Goal: Feedback & Contribution: Contribute content

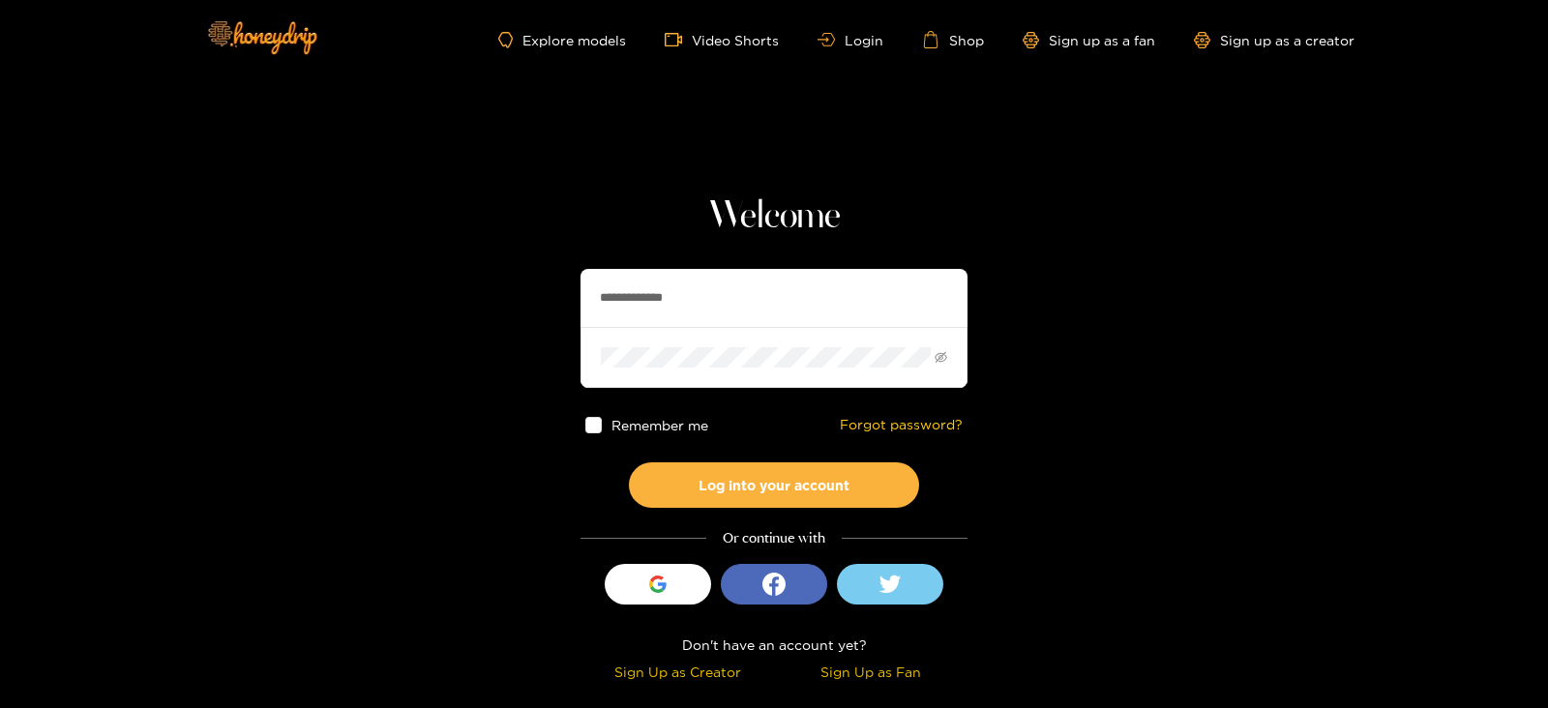
drag, startPoint x: 728, startPoint y: 296, endPoint x: 459, endPoint y: 312, distance: 270.3
click at [459, 312] on section "**********" at bounding box center [774, 344] width 1548 height 688
type input "********"
click at [629, 462] on button "Log into your account" at bounding box center [774, 484] width 290 height 45
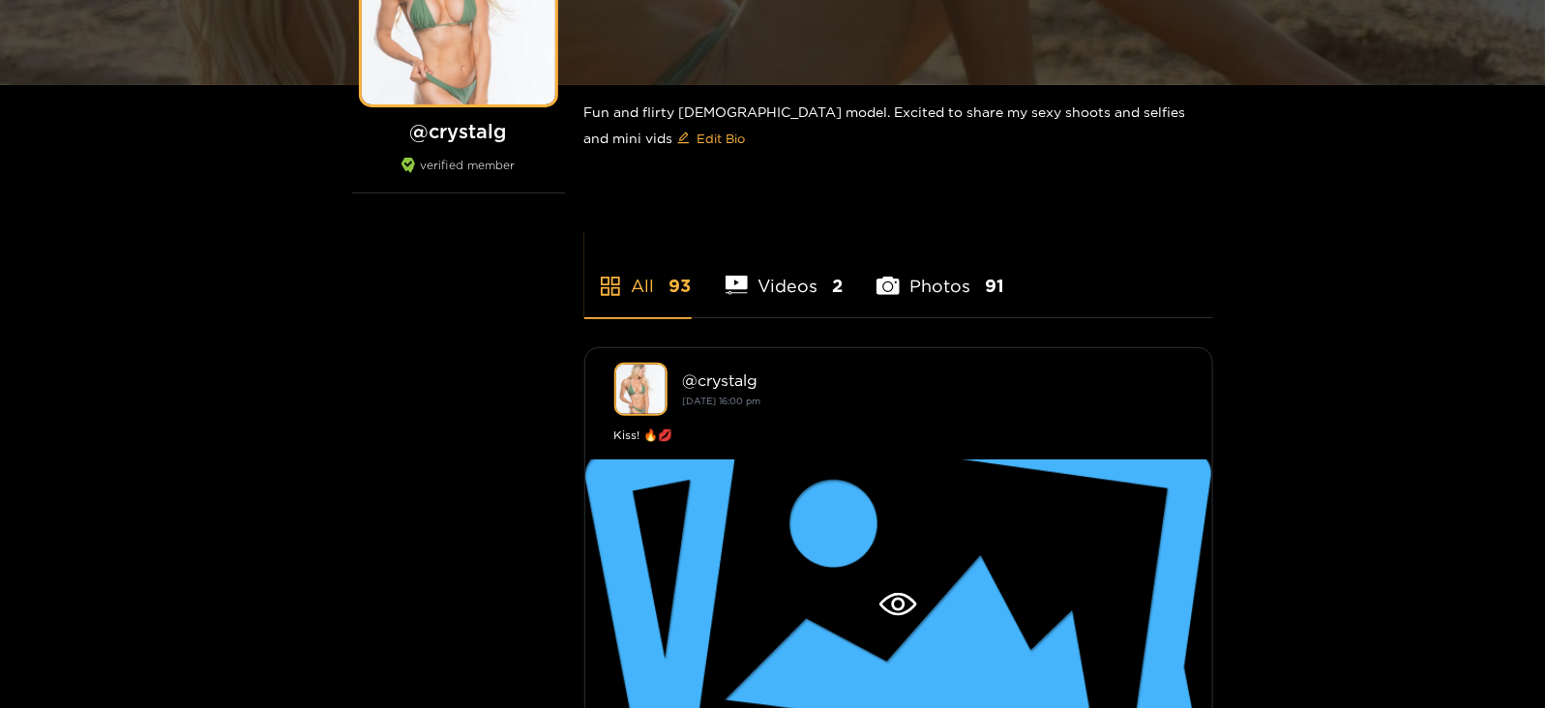
scroll to position [519, 0]
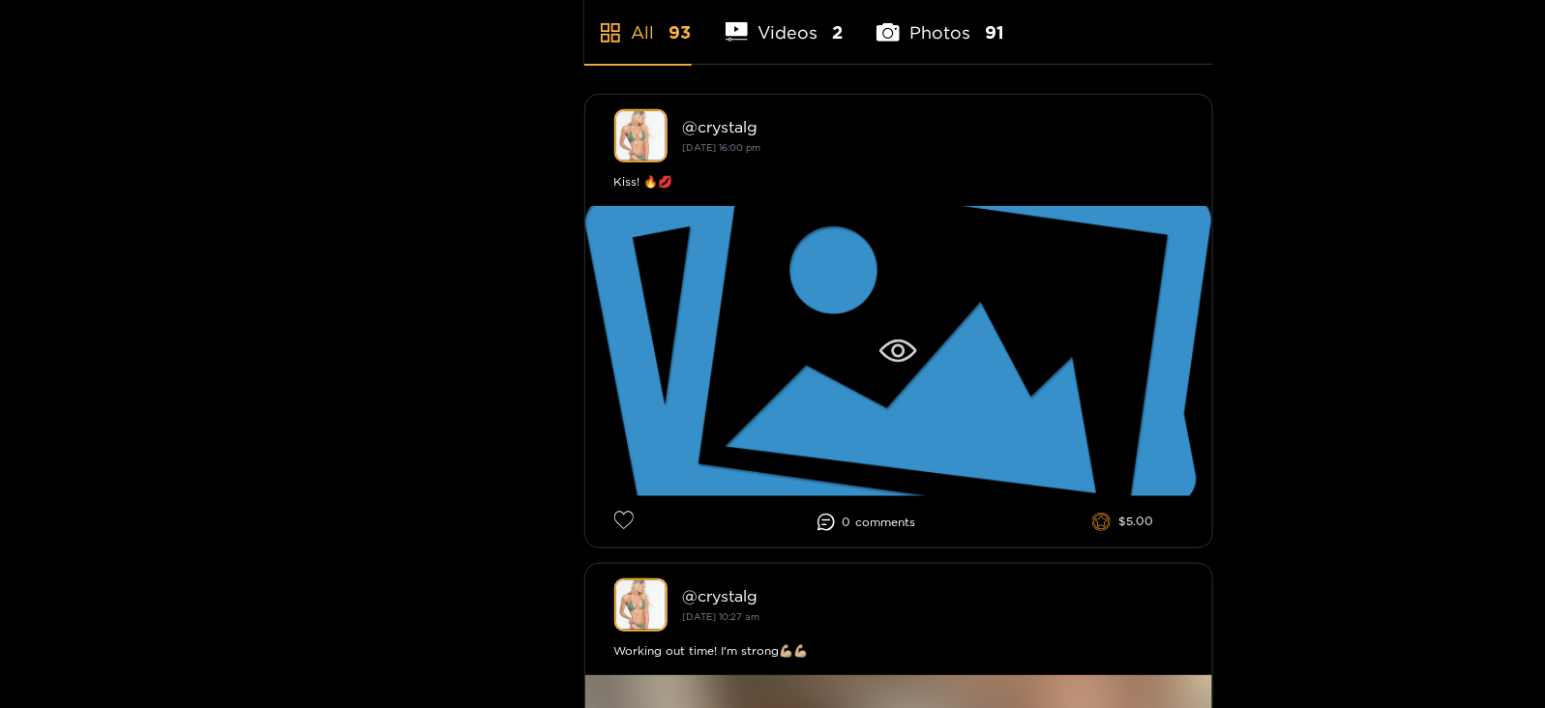
click at [877, 364] on div at bounding box center [898, 351] width 627 height 290
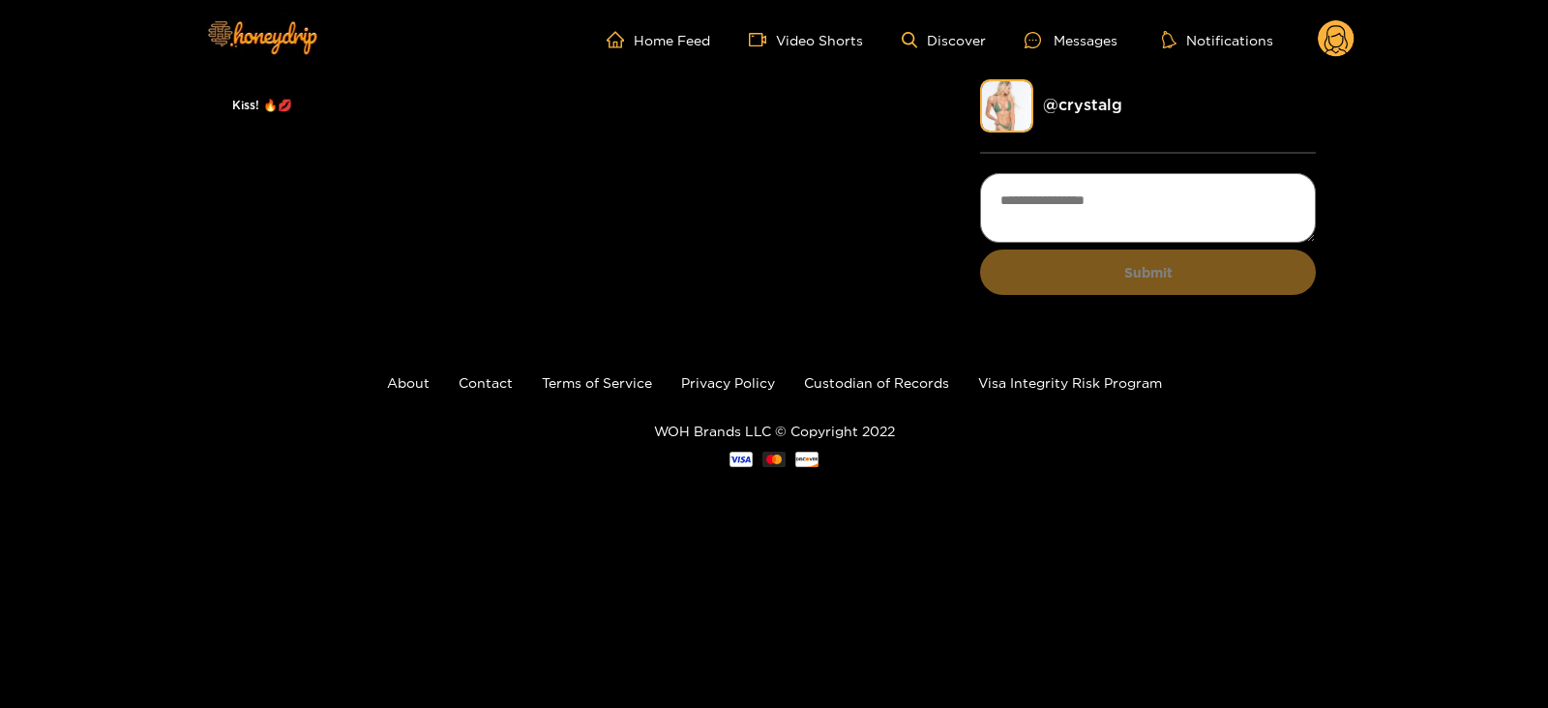
click at [1345, 33] on icon at bounding box center [1335, 42] width 23 height 34
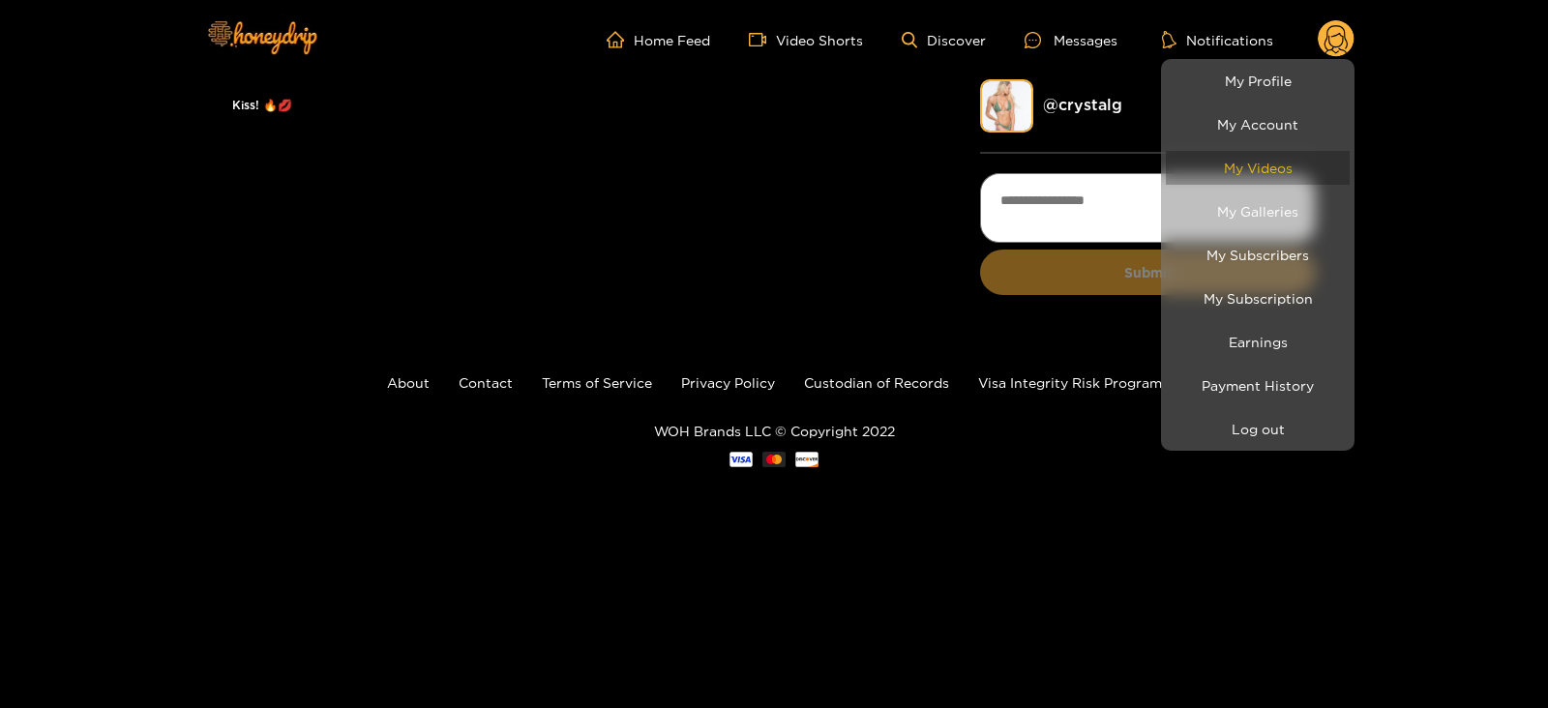
click at [1234, 172] on link "My Videos" at bounding box center [1258, 168] width 184 height 34
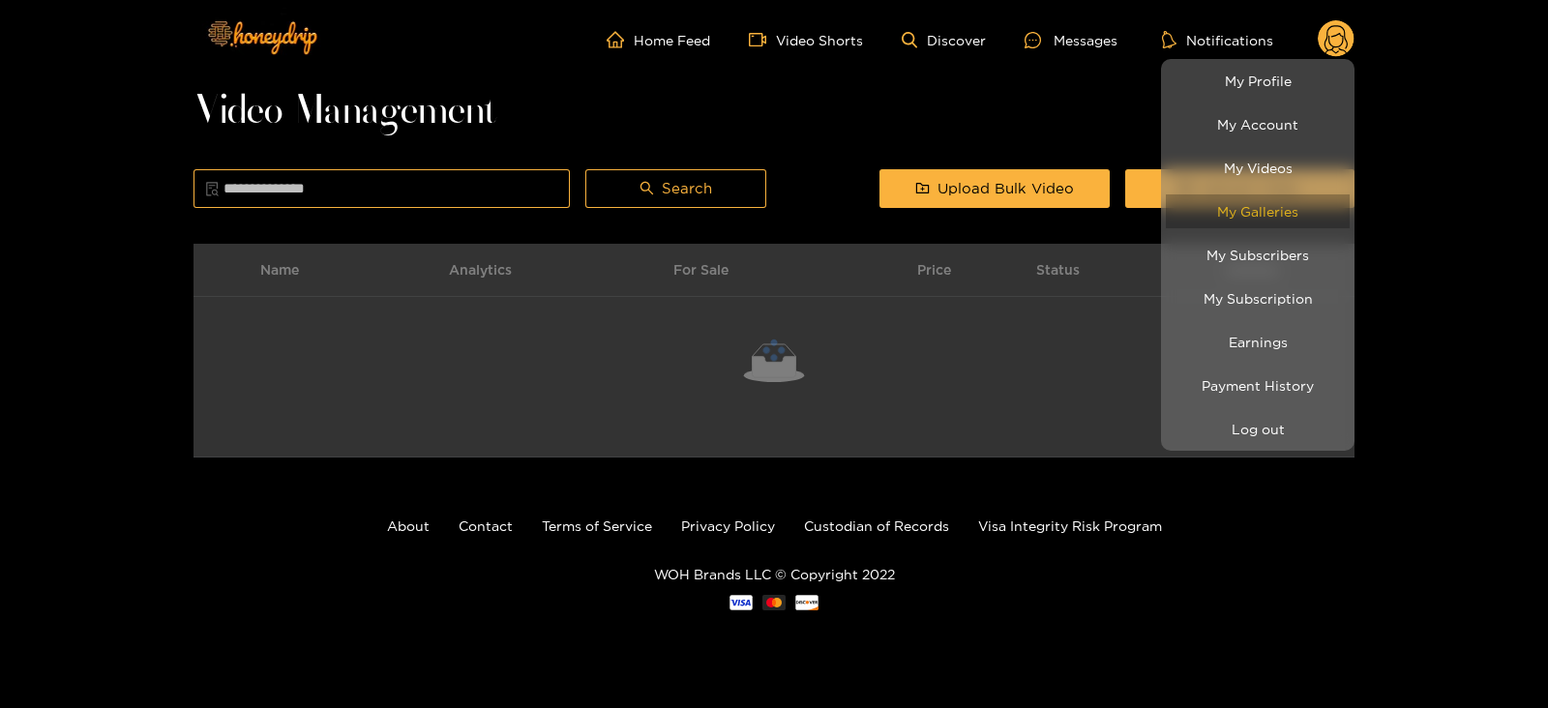
click at [1229, 199] on link "My Galleries" at bounding box center [1258, 211] width 184 height 34
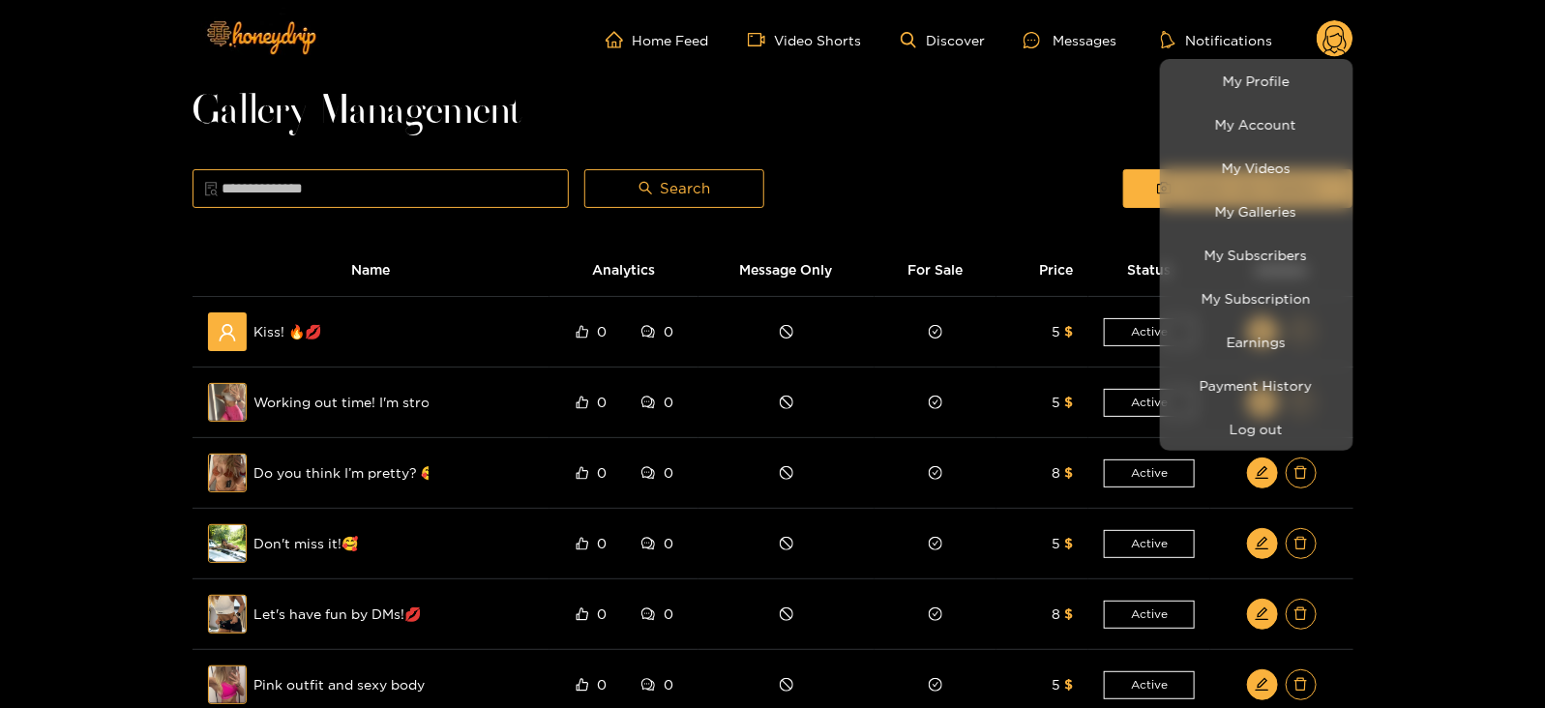
click at [1000, 147] on div at bounding box center [772, 354] width 1545 height 708
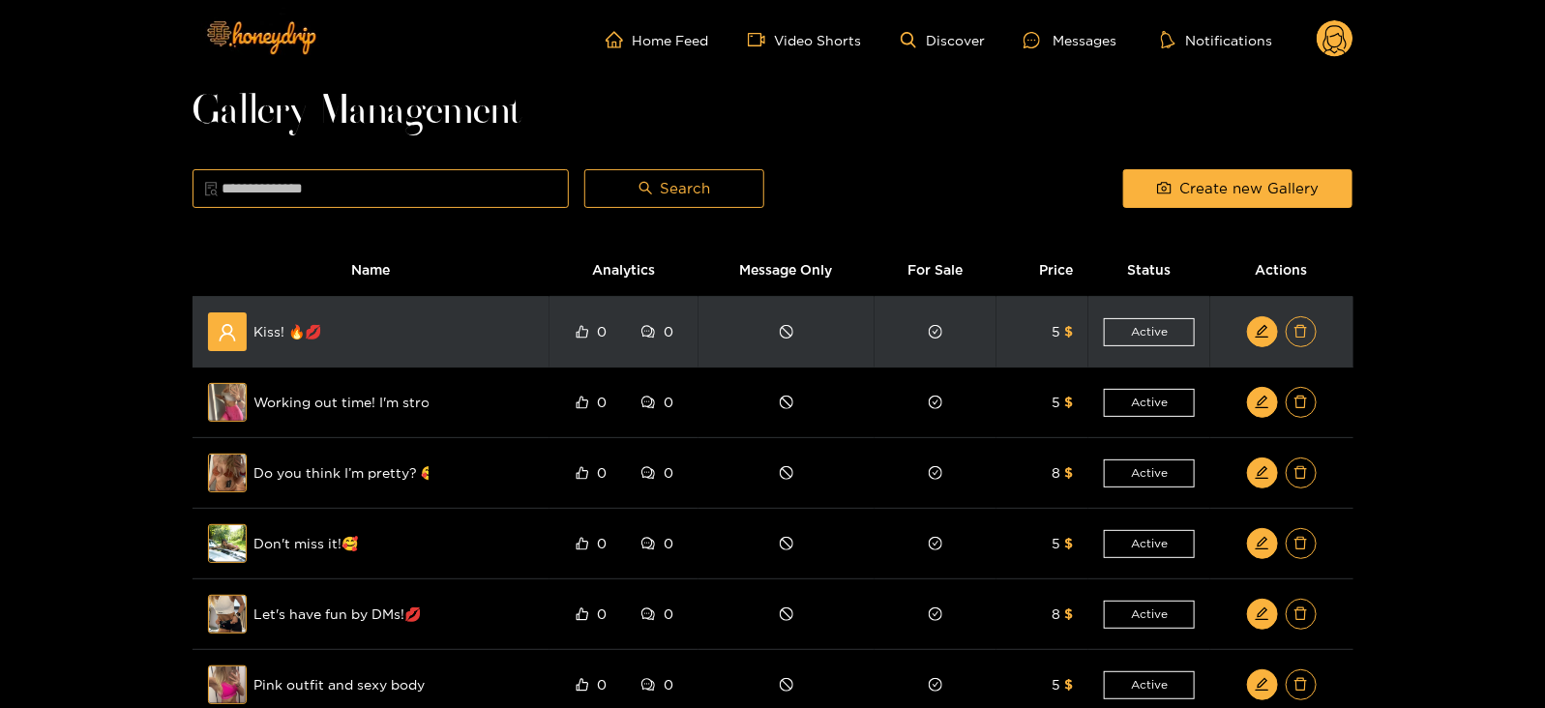
click at [1240, 317] on div at bounding box center [1282, 331] width 112 height 31
click at [1246, 321] on div at bounding box center [1282, 331] width 112 height 31
click at [1251, 325] on button "button" at bounding box center [1262, 331] width 31 height 31
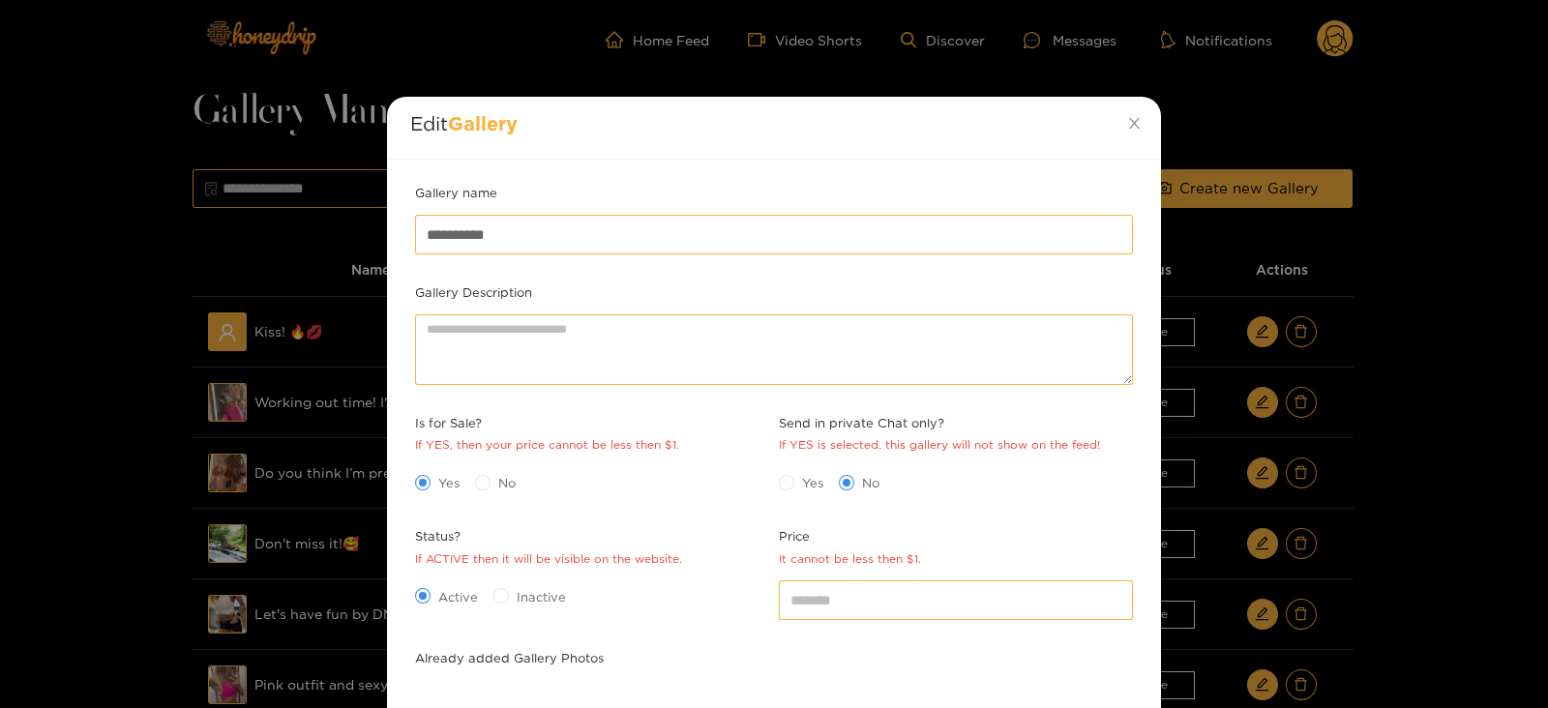
scroll to position [214, 0]
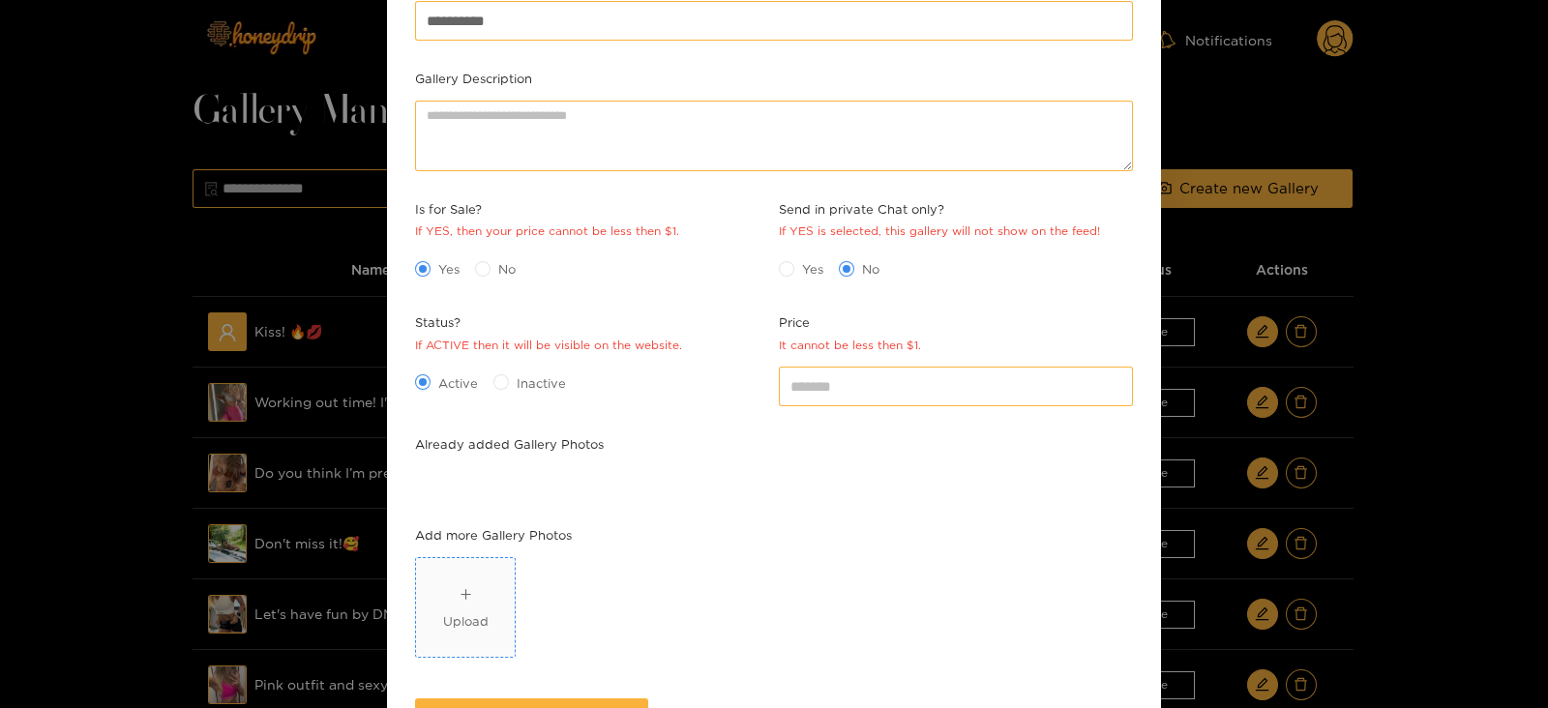
click at [455, 601] on div "Upload" at bounding box center [465, 607] width 45 height 47
click at [580, 607] on div "Upload" at bounding box center [573, 607] width 45 height 47
click at [574, 621] on div "Upload" at bounding box center [573, 620] width 45 height 19
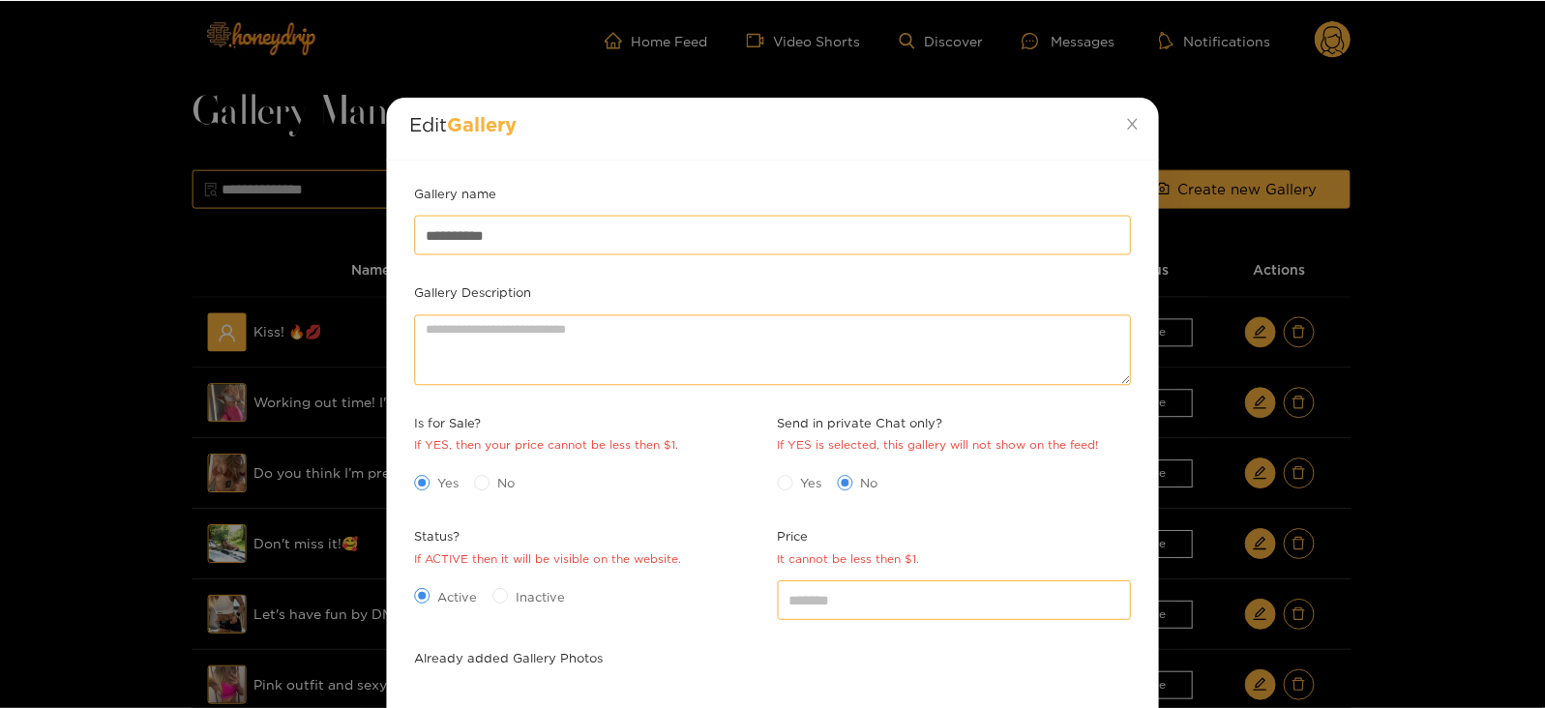
scroll to position [371, 0]
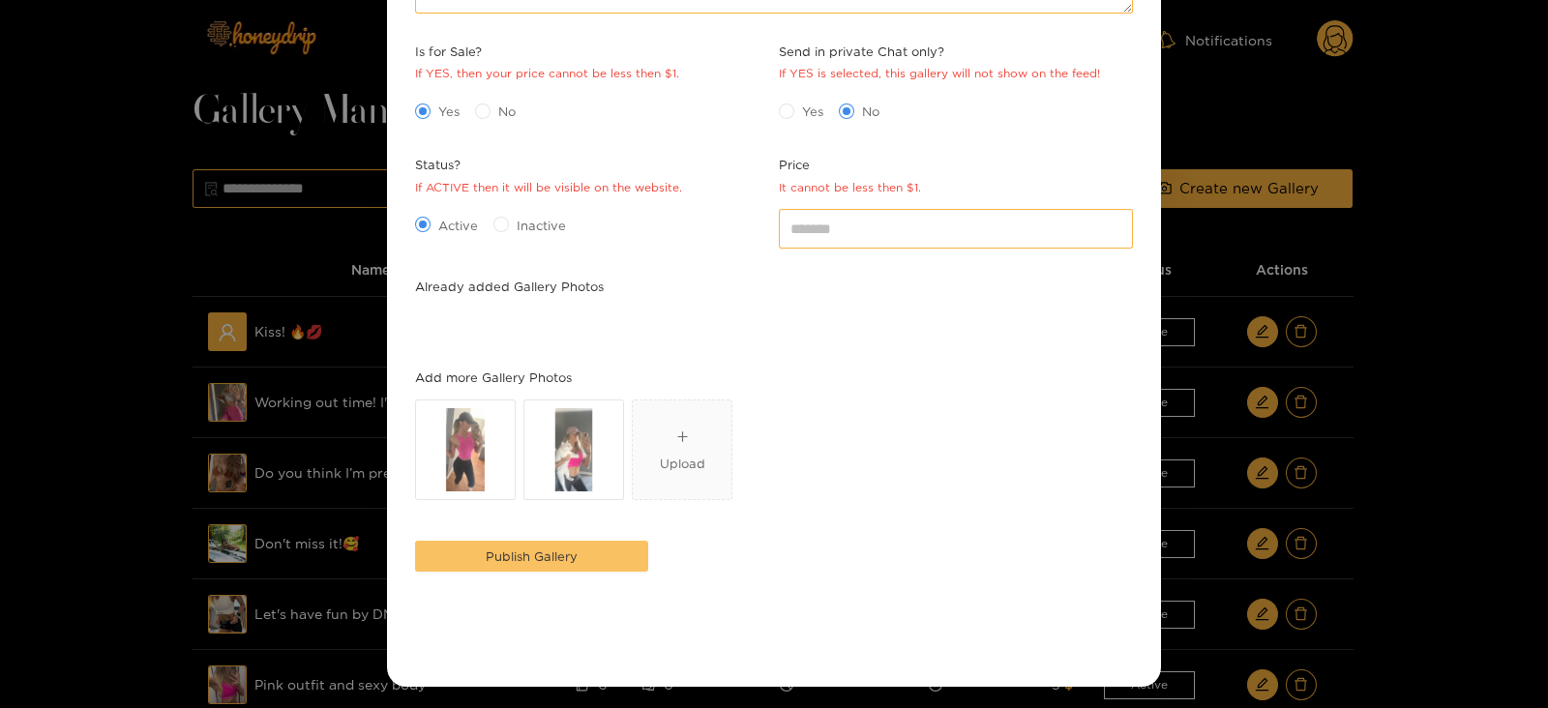
click at [552, 560] on span "Publish Gallery" at bounding box center [532, 556] width 92 height 19
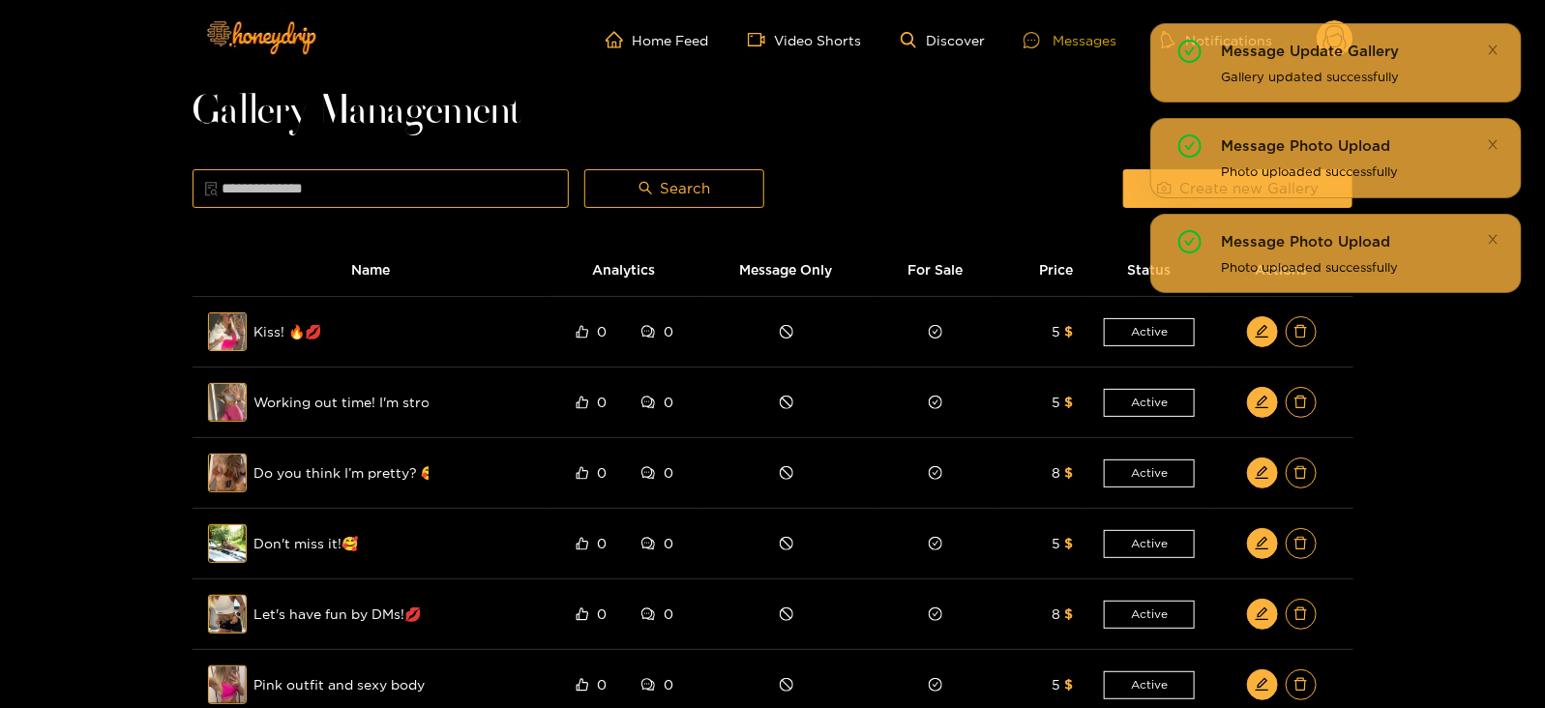
click at [1045, 43] on div at bounding box center [1038, 40] width 29 height 16
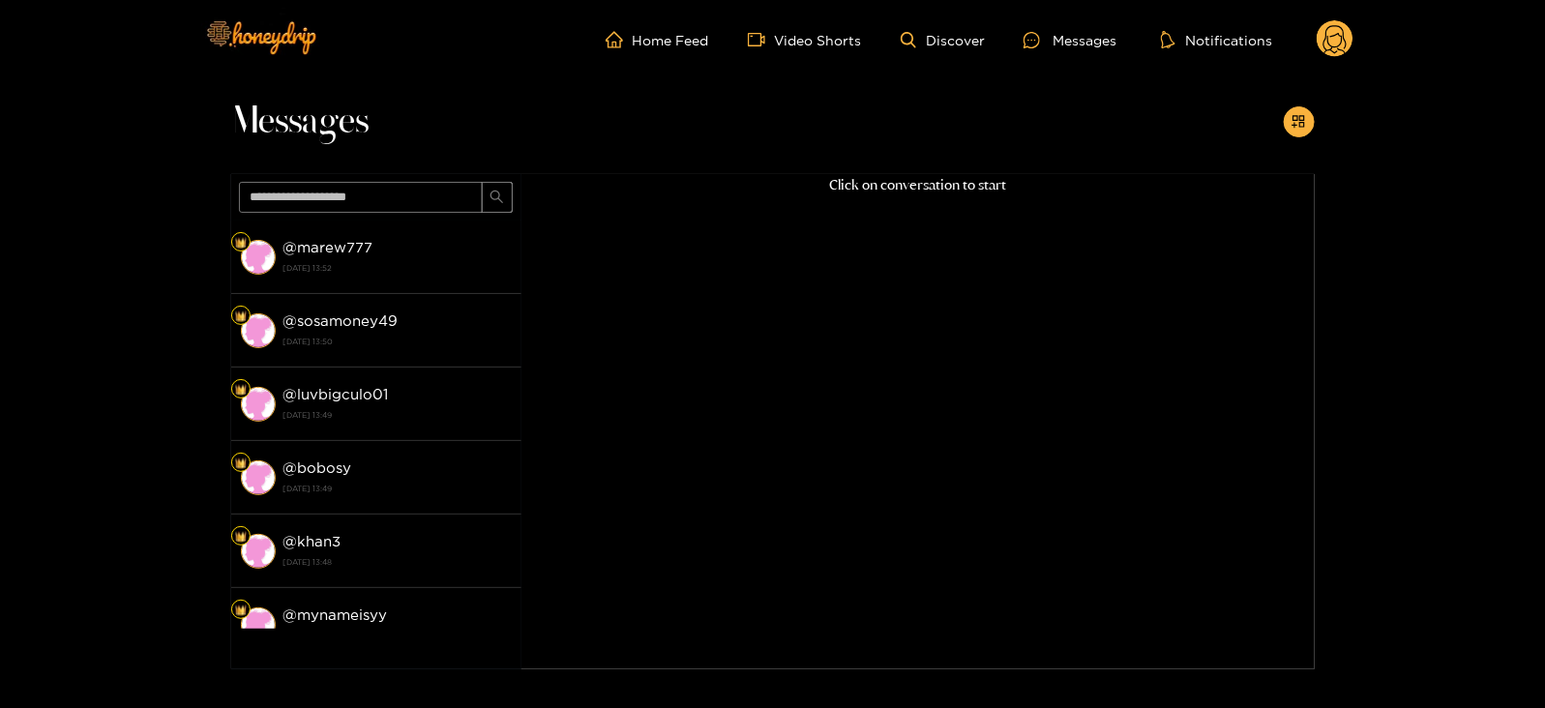
click at [1340, 36] on circle at bounding box center [1335, 38] width 37 height 37
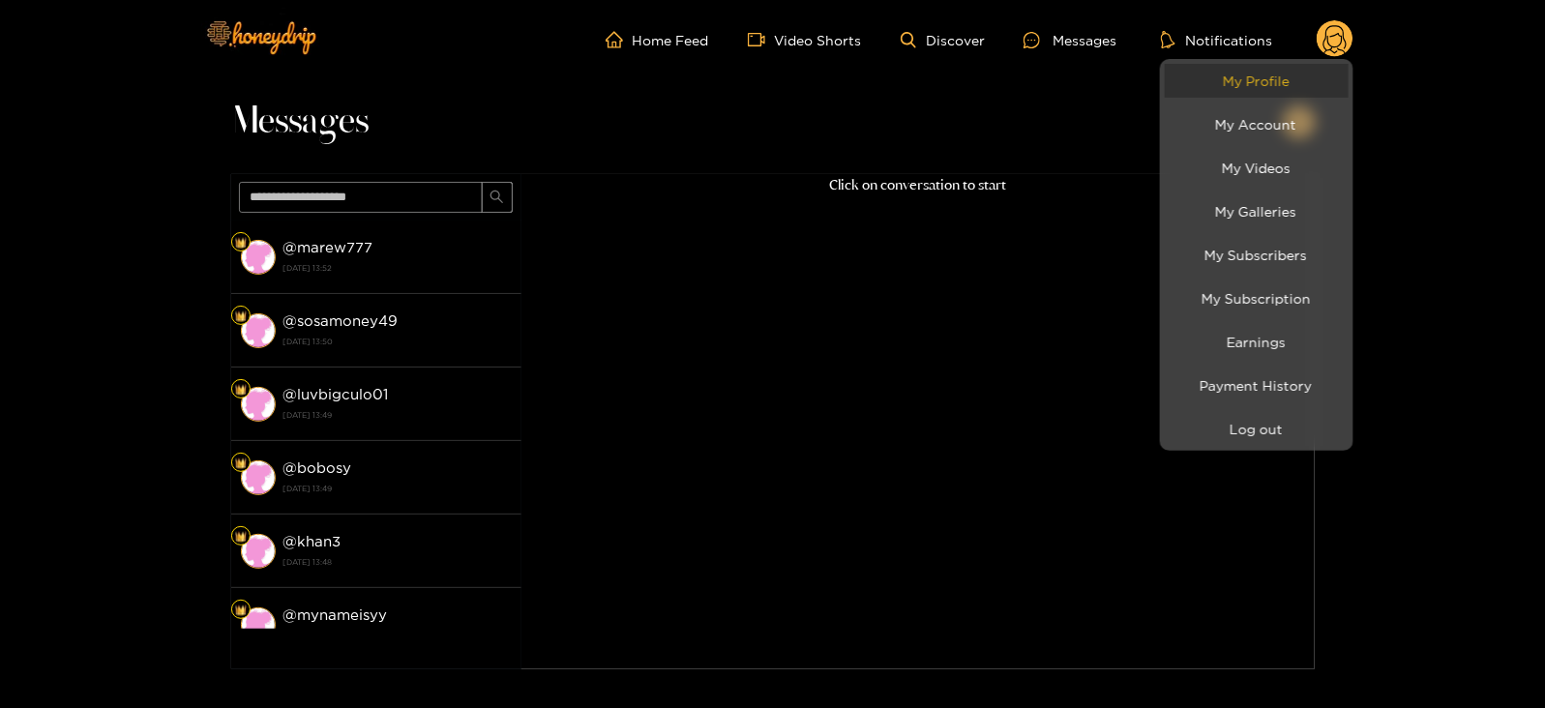
click at [1273, 74] on link "My Profile" at bounding box center [1257, 81] width 184 height 34
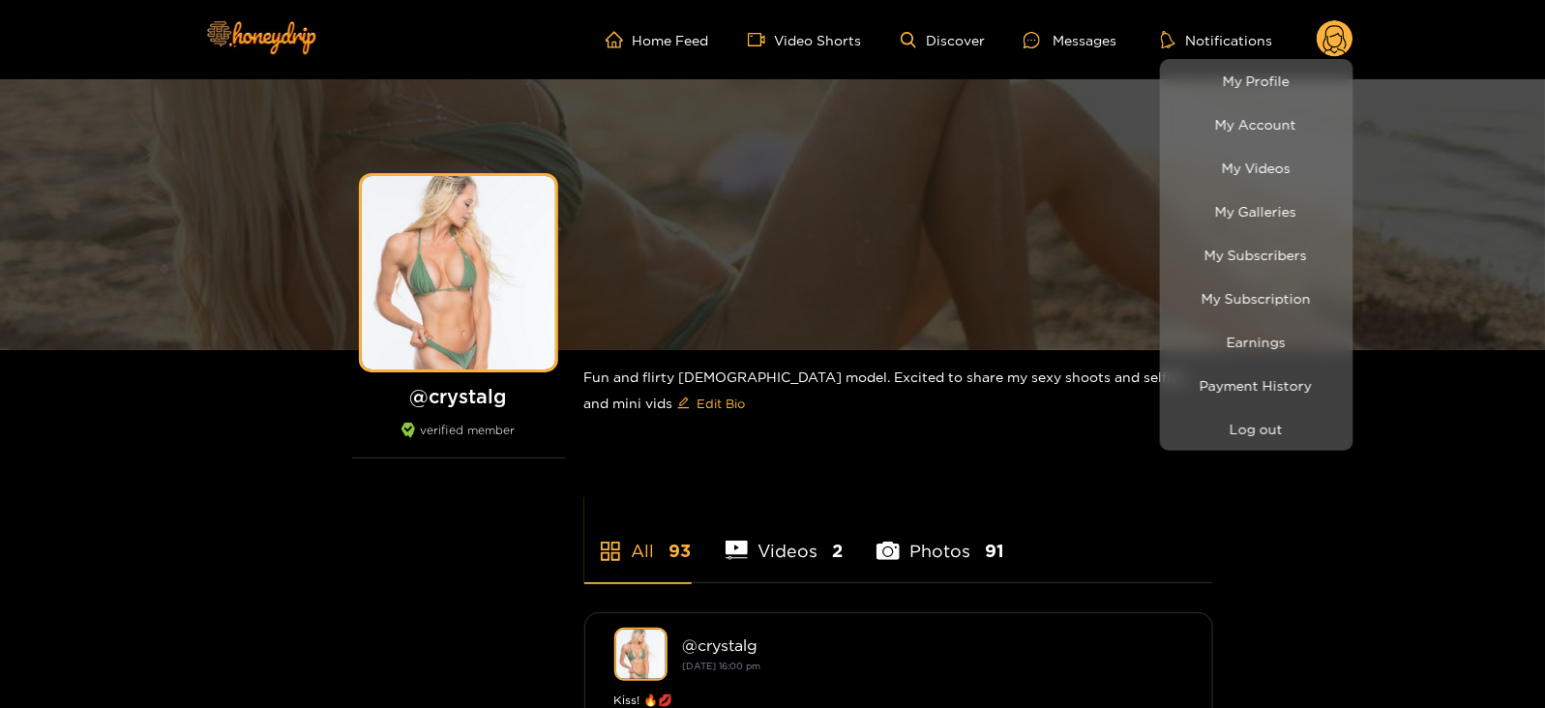
click at [1088, 11] on div at bounding box center [772, 354] width 1545 height 708
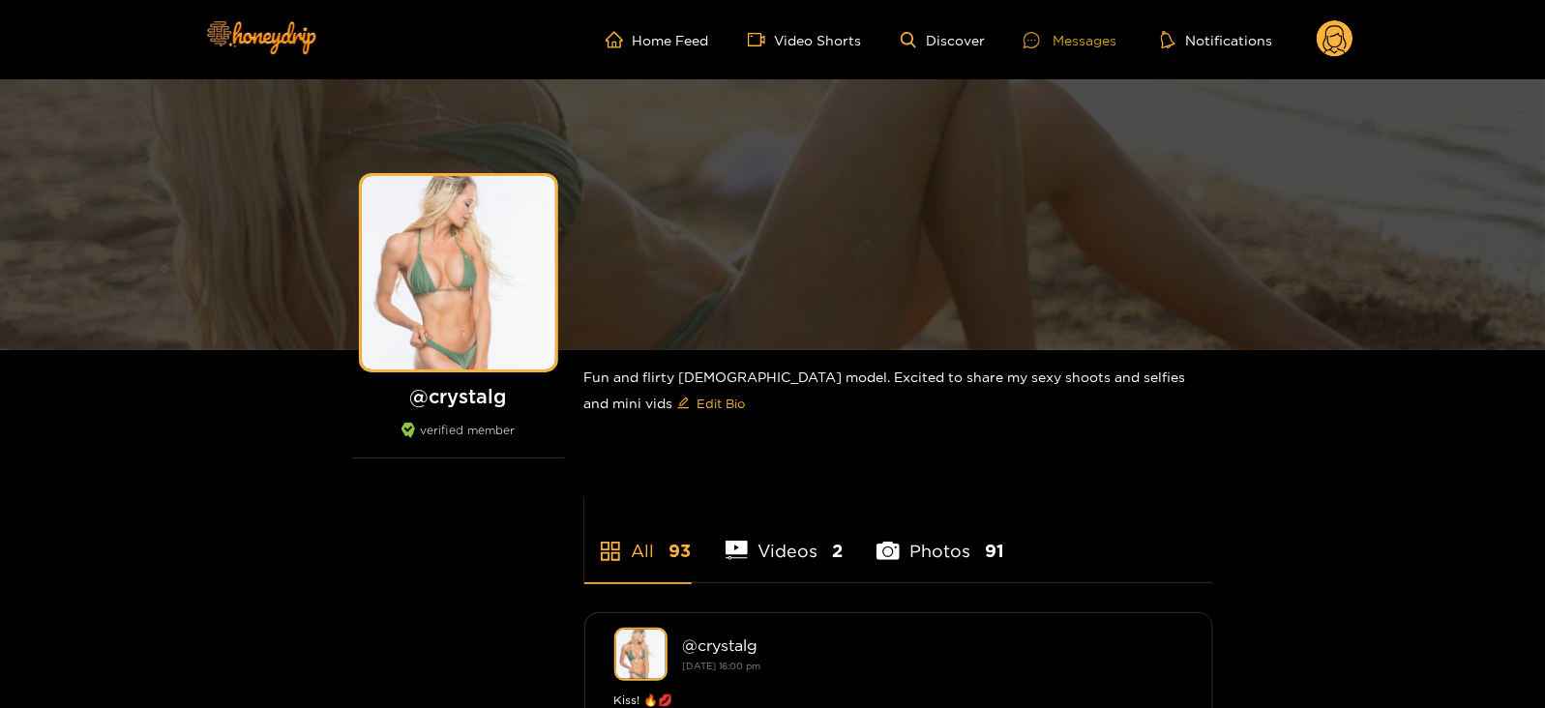
click at [1082, 41] on div "Messages" at bounding box center [1070, 40] width 93 height 22
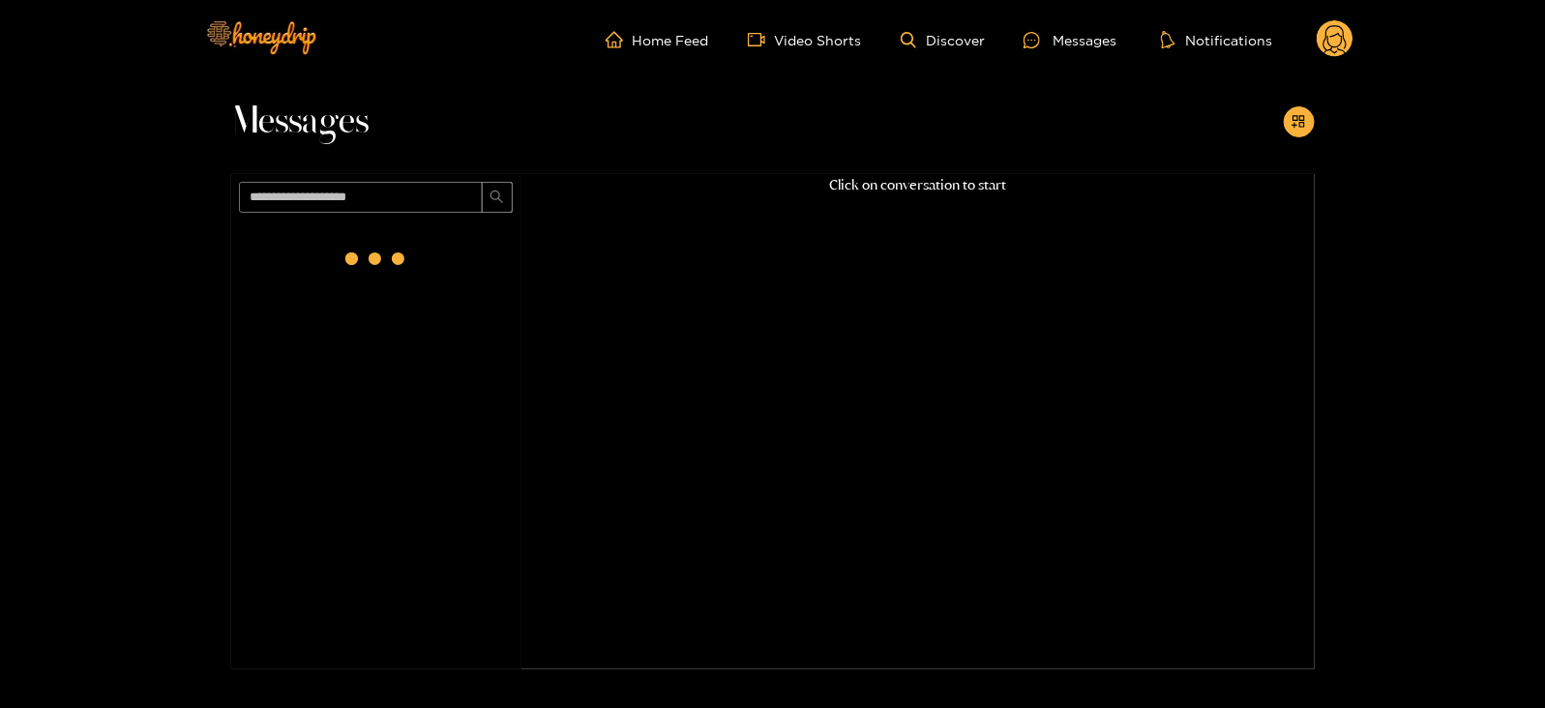
click at [1325, 33] on icon at bounding box center [1334, 42] width 23 height 34
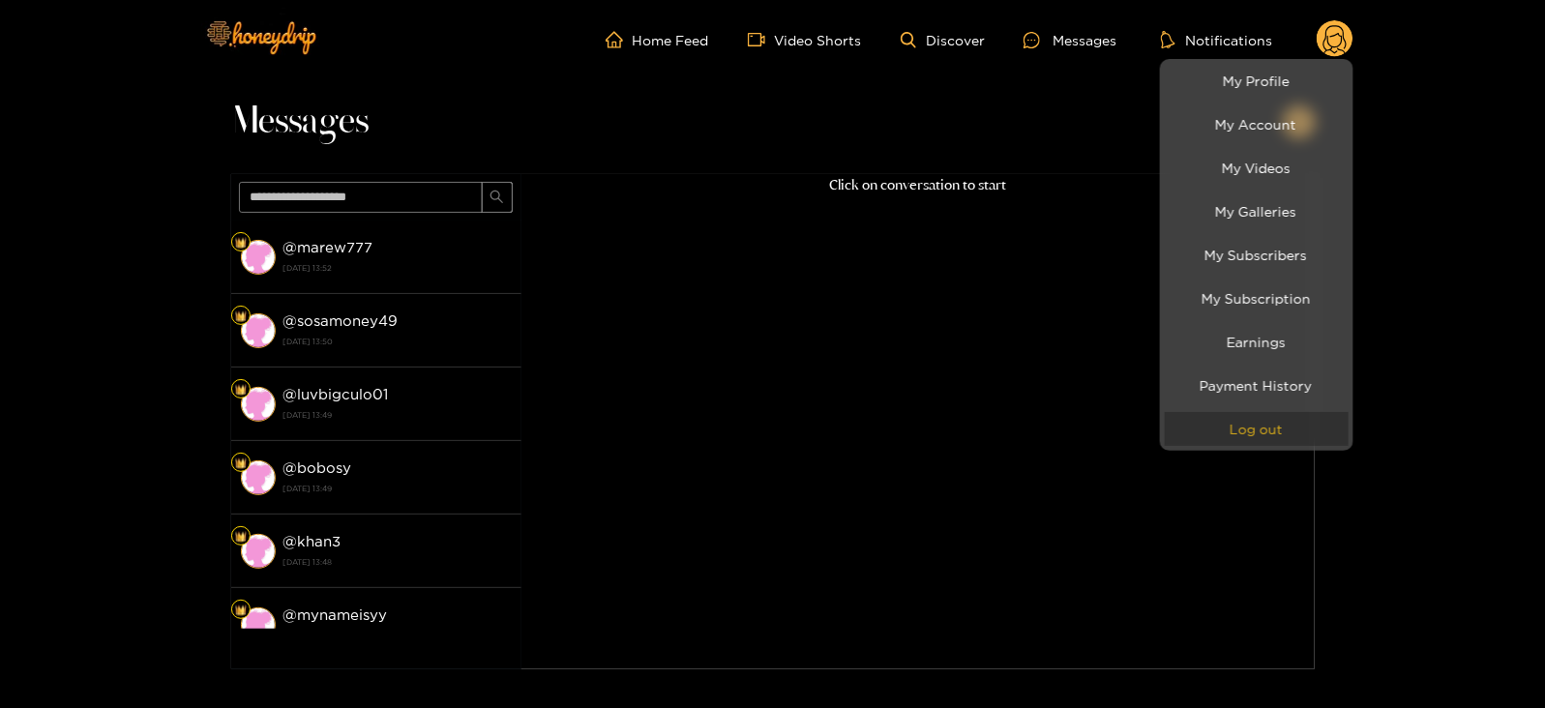
click at [1252, 431] on button "Log out" at bounding box center [1257, 429] width 184 height 34
